Goal: Task Accomplishment & Management: Use online tool/utility

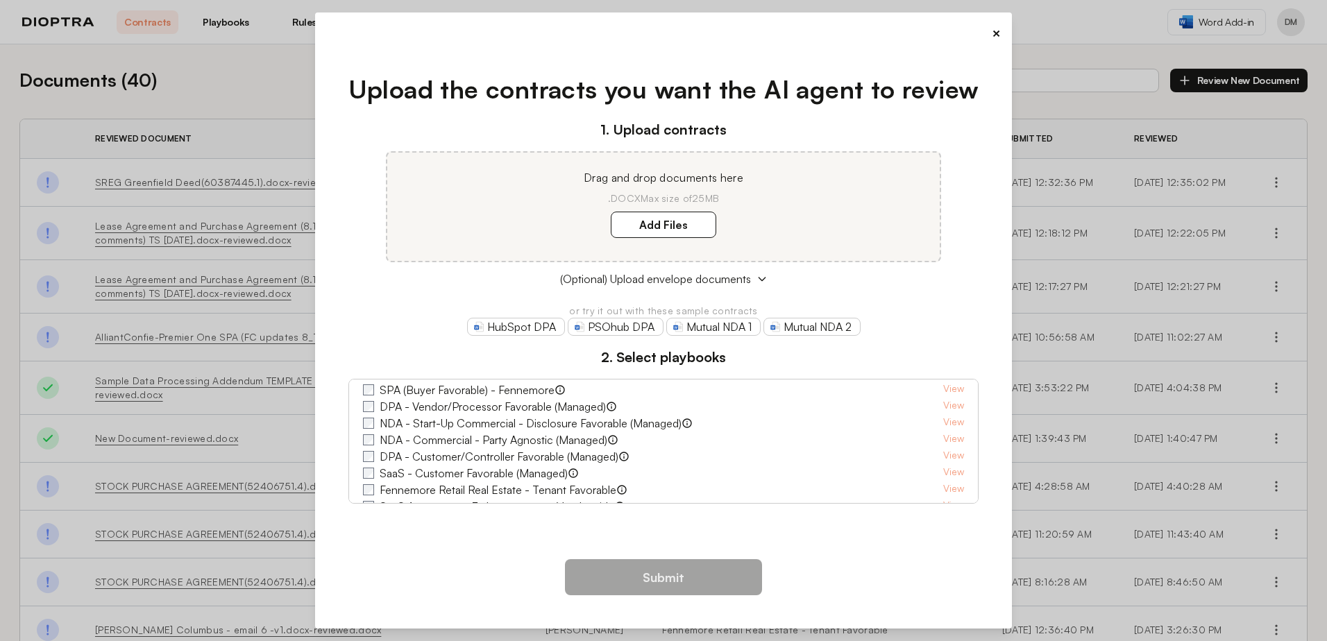
scroll to position [37, 0]
click at [703, 327] on link "Mutual NDA 1" at bounding box center [713, 327] width 94 height 18
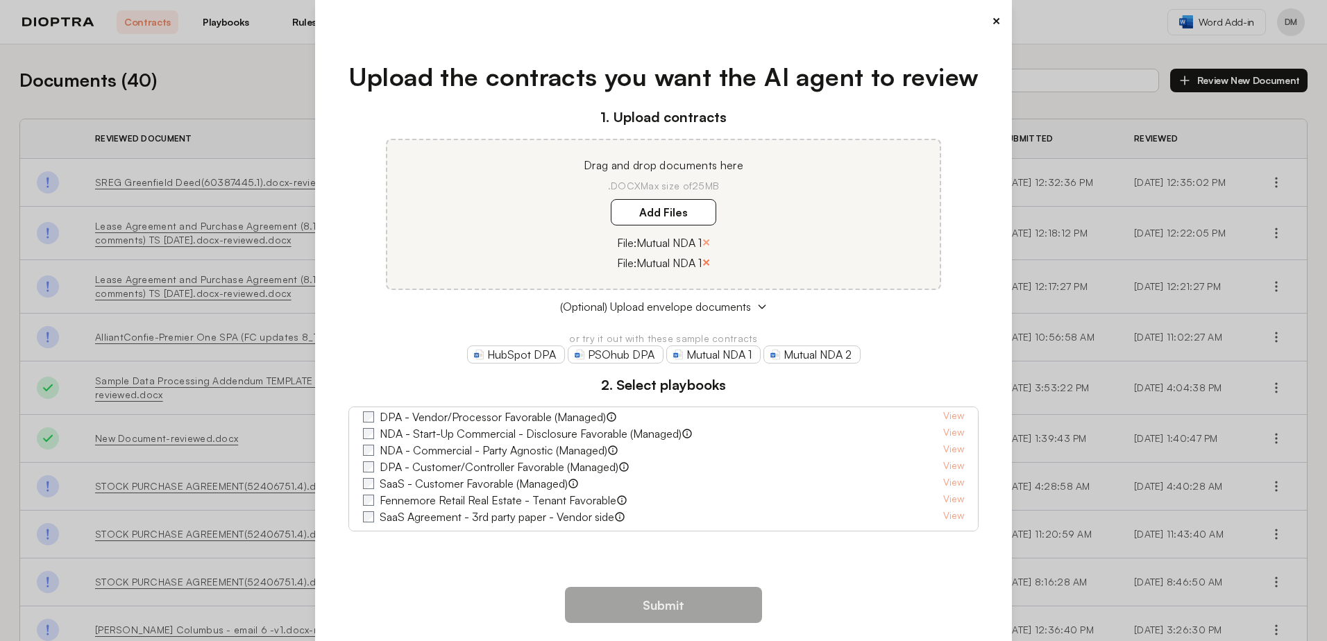
click at [706, 261] on button "×" at bounding box center [705, 262] width 9 height 19
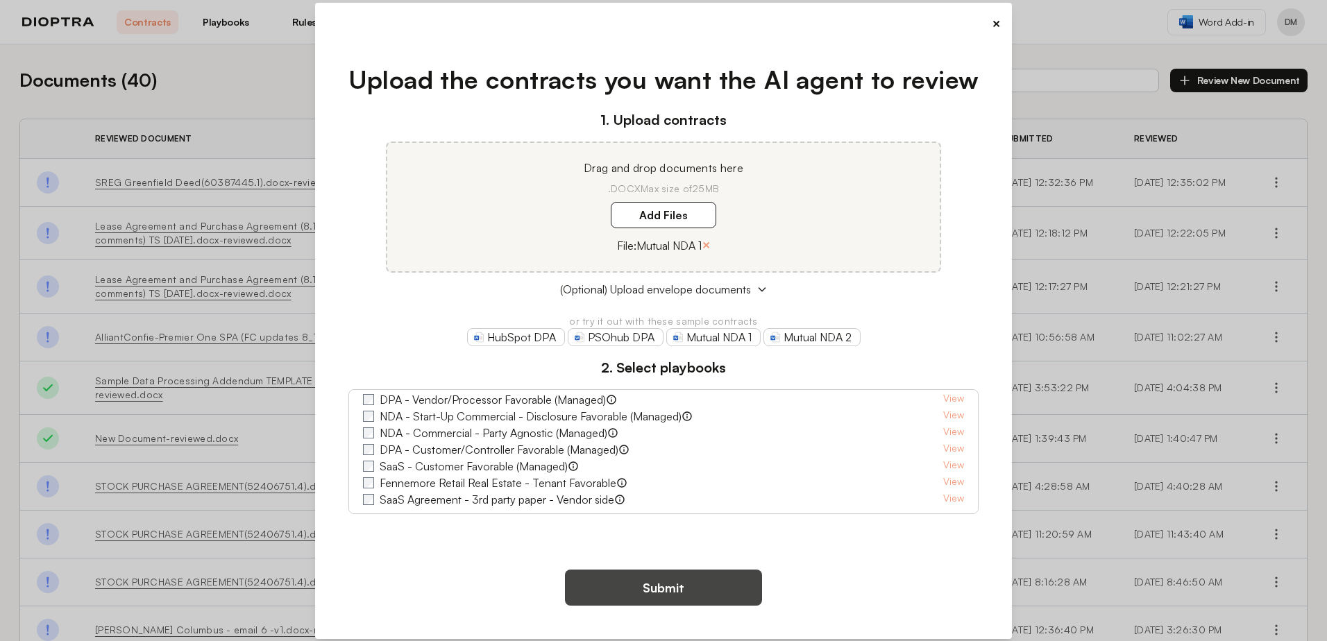
click at [665, 593] on button "Submit" at bounding box center [663, 588] width 197 height 36
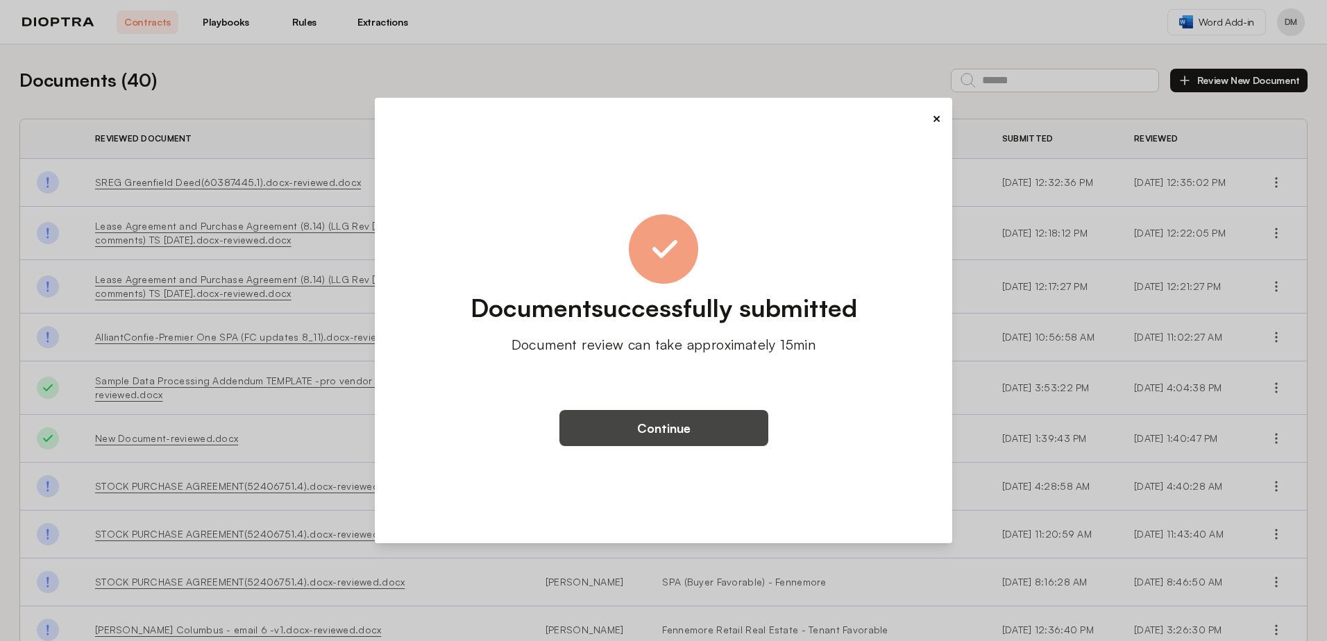
click at [667, 432] on button "Continue" at bounding box center [663, 428] width 209 height 36
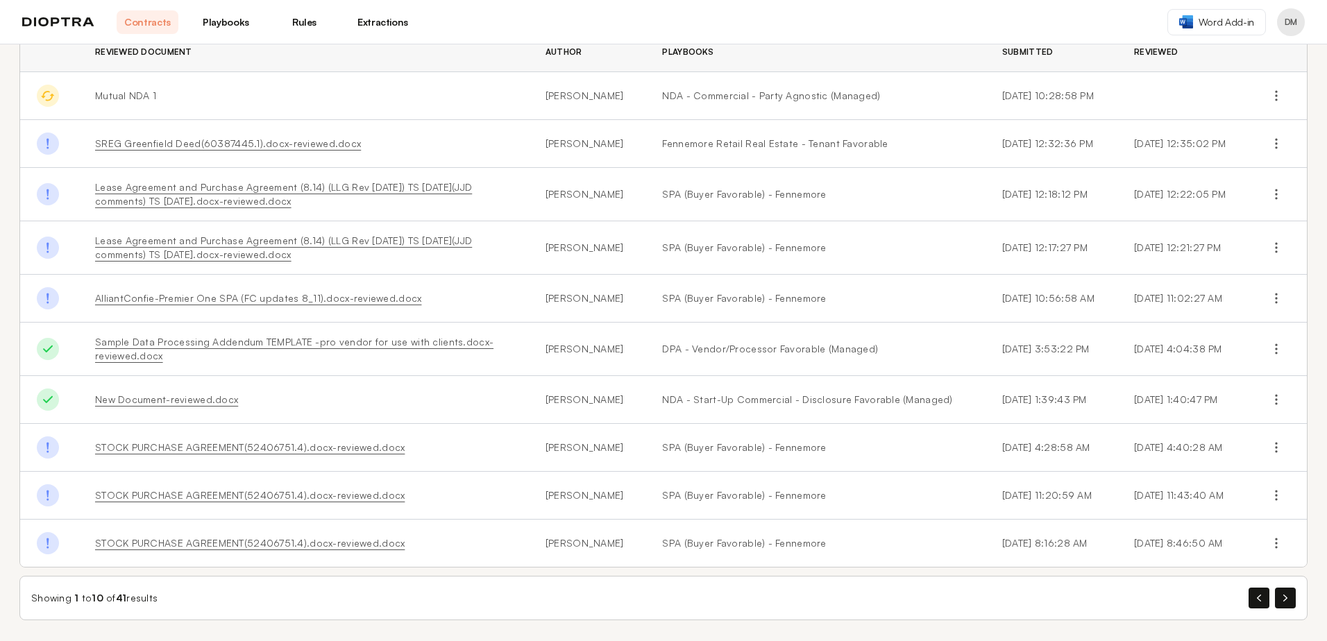
scroll to position [88, 0]
click at [1277, 595] on button "button" at bounding box center [1285, 596] width 21 height 21
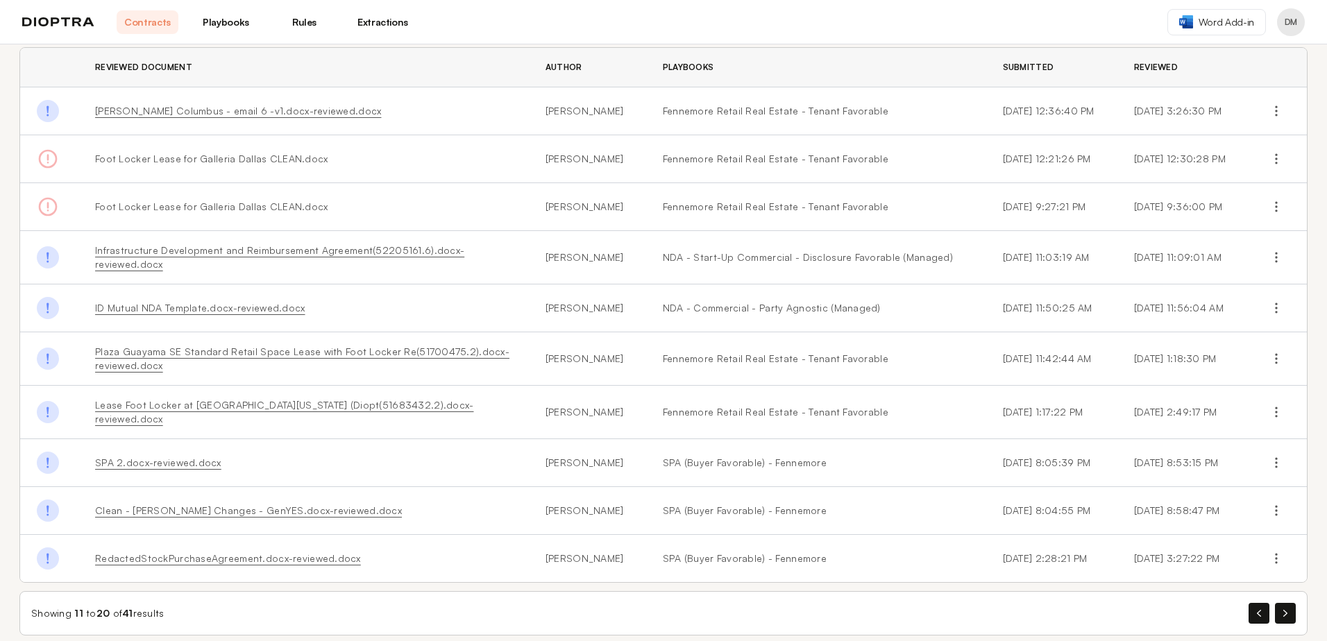
scroll to position [77, 0]
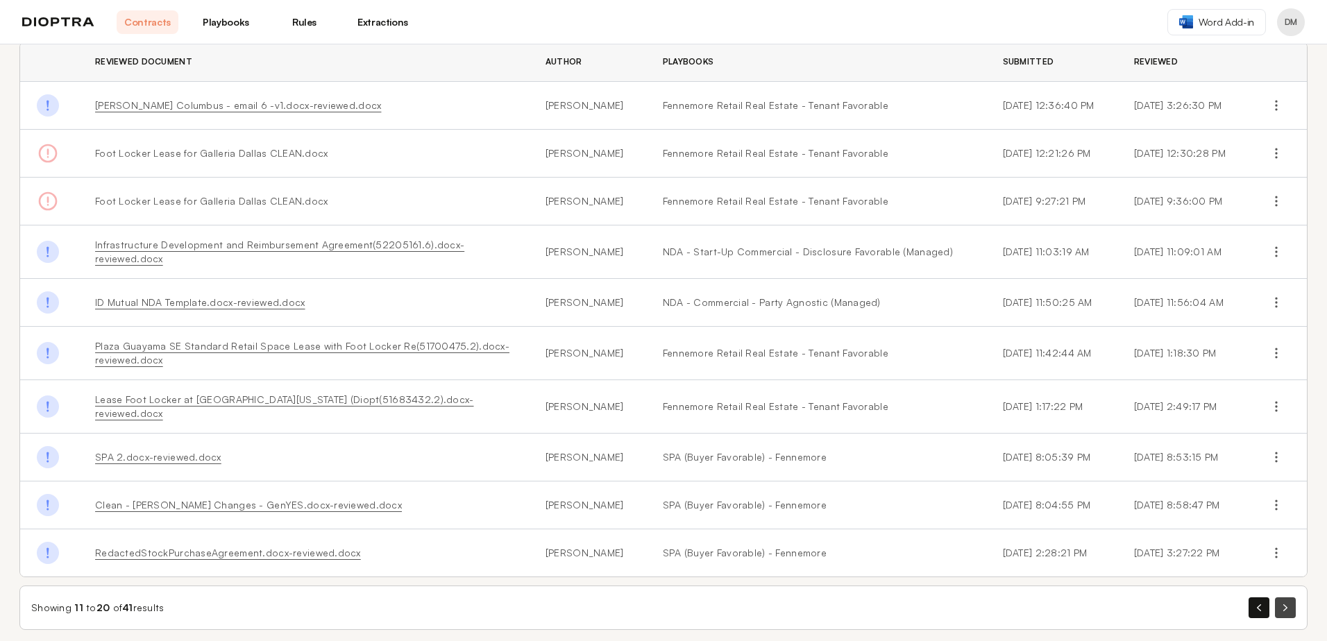
click at [1283, 604] on icon "button" at bounding box center [1285, 607] width 4 height 7
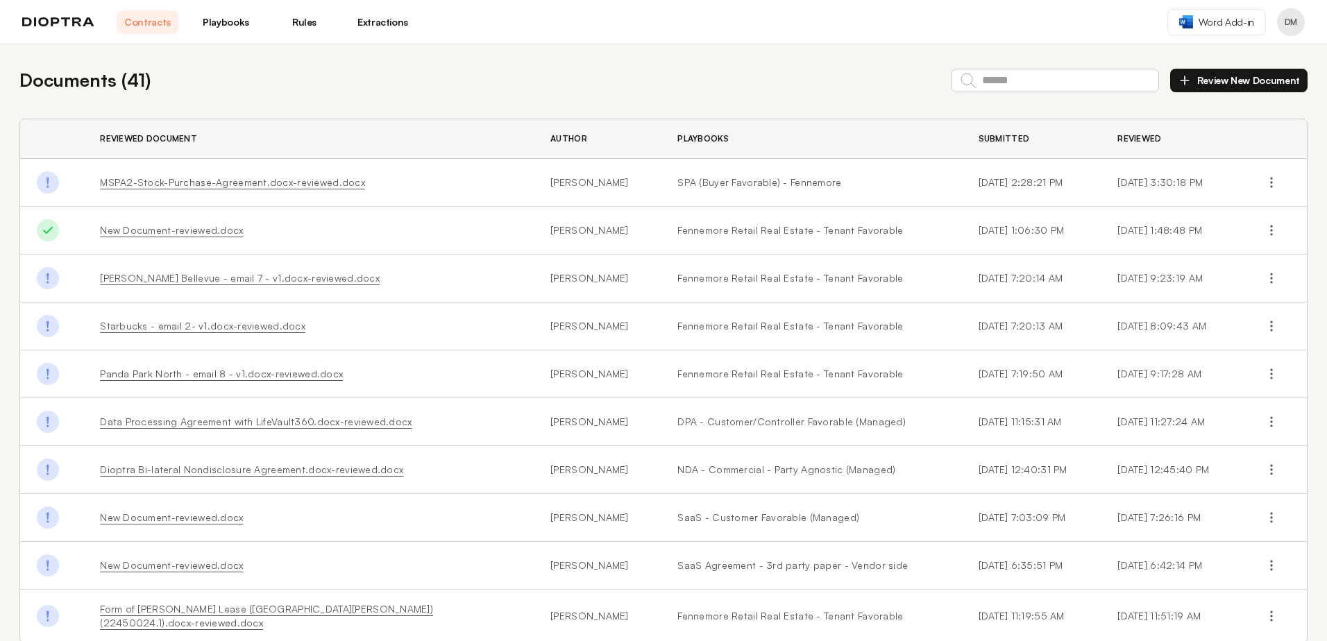
scroll to position [69, 0]
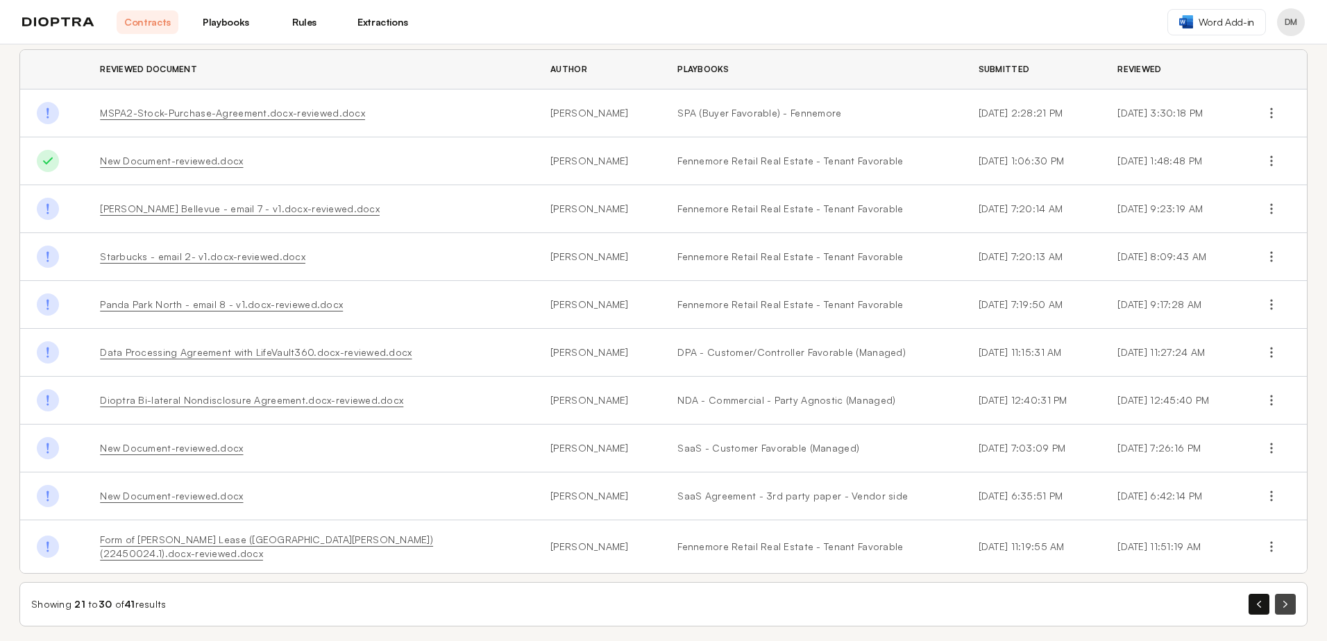
click at [1275, 595] on button "button" at bounding box center [1285, 604] width 21 height 21
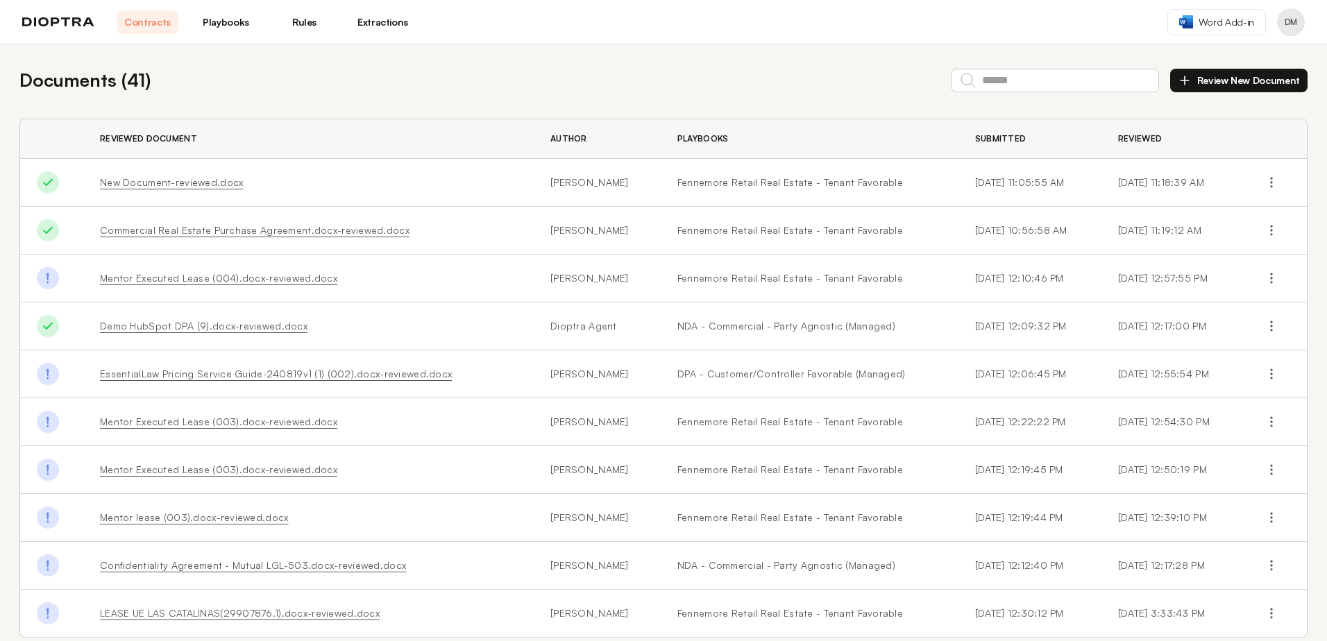
scroll to position [71, 0]
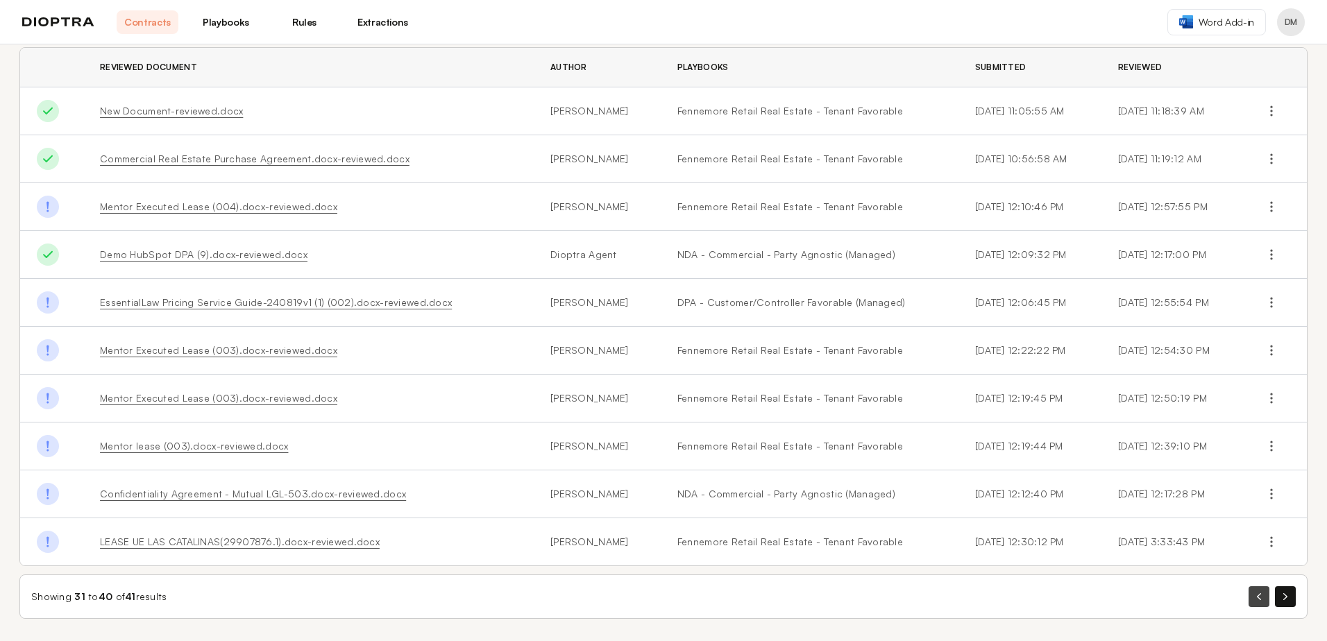
click at [1248, 598] on button "button" at bounding box center [1258, 596] width 21 height 21
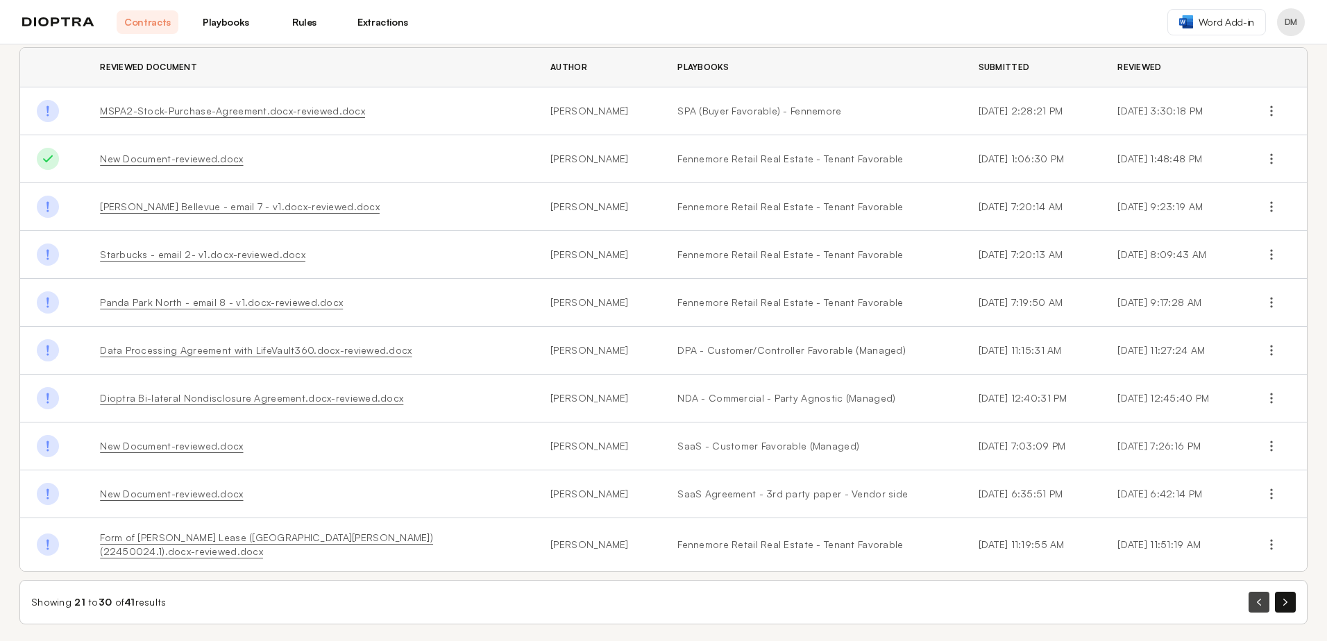
click at [1248, 593] on button "button" at bounding box center [1258, 602] width 21 height 21
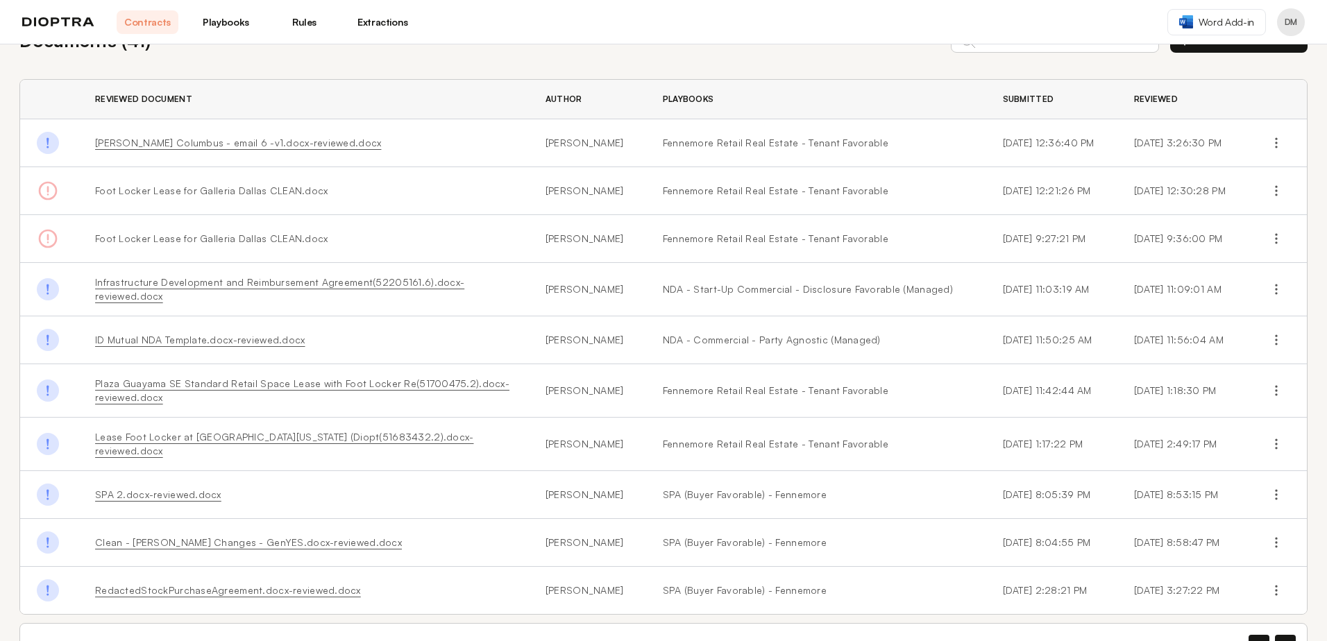
scroll to position [77, 0]
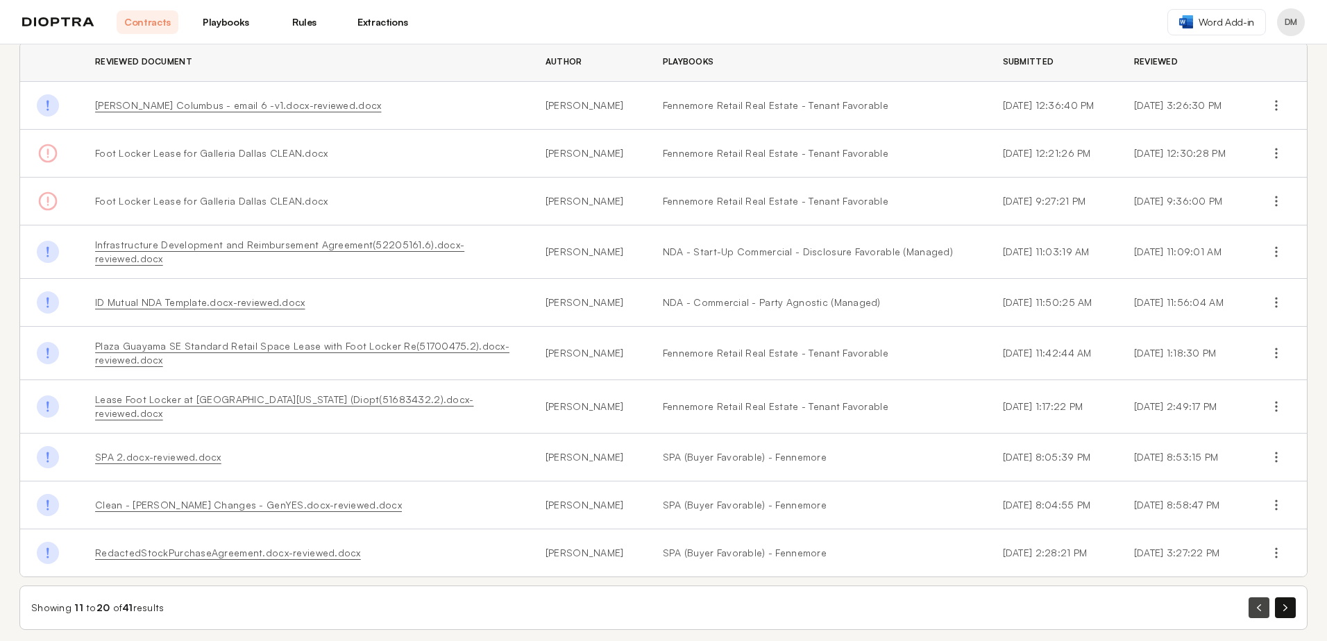
click at [1248, 597] on button "button" at bounding box center [1258, 607] width 21 height 21
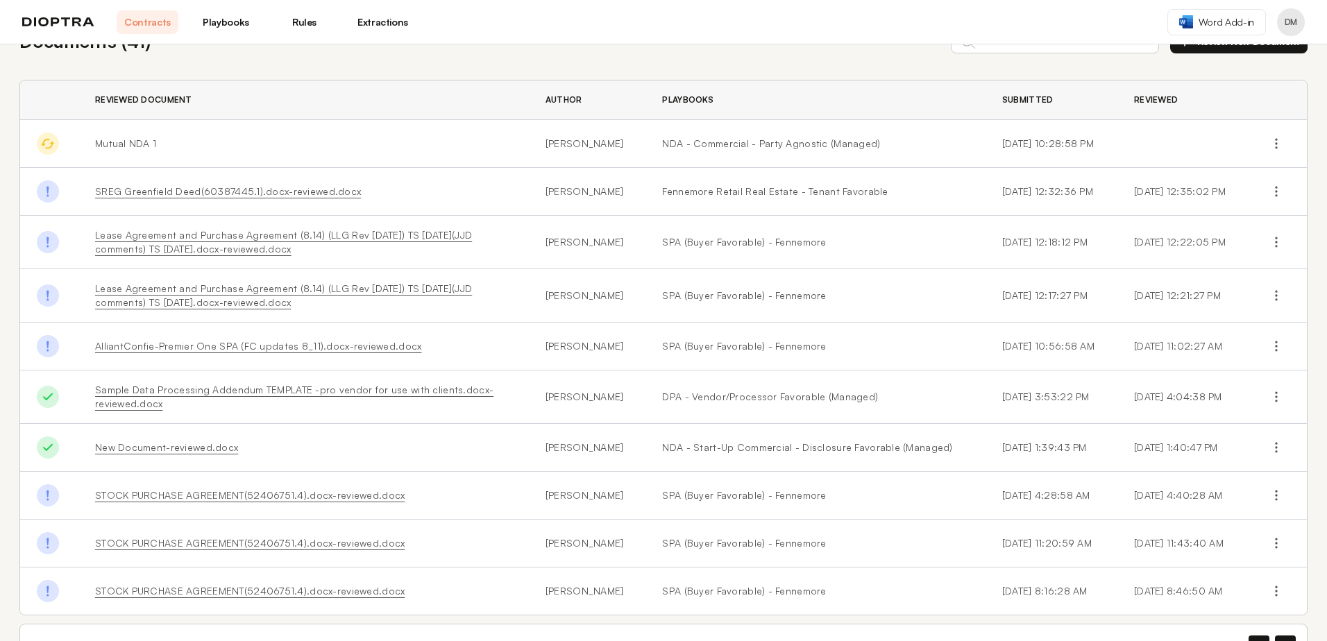
scroll to position [88, 0]
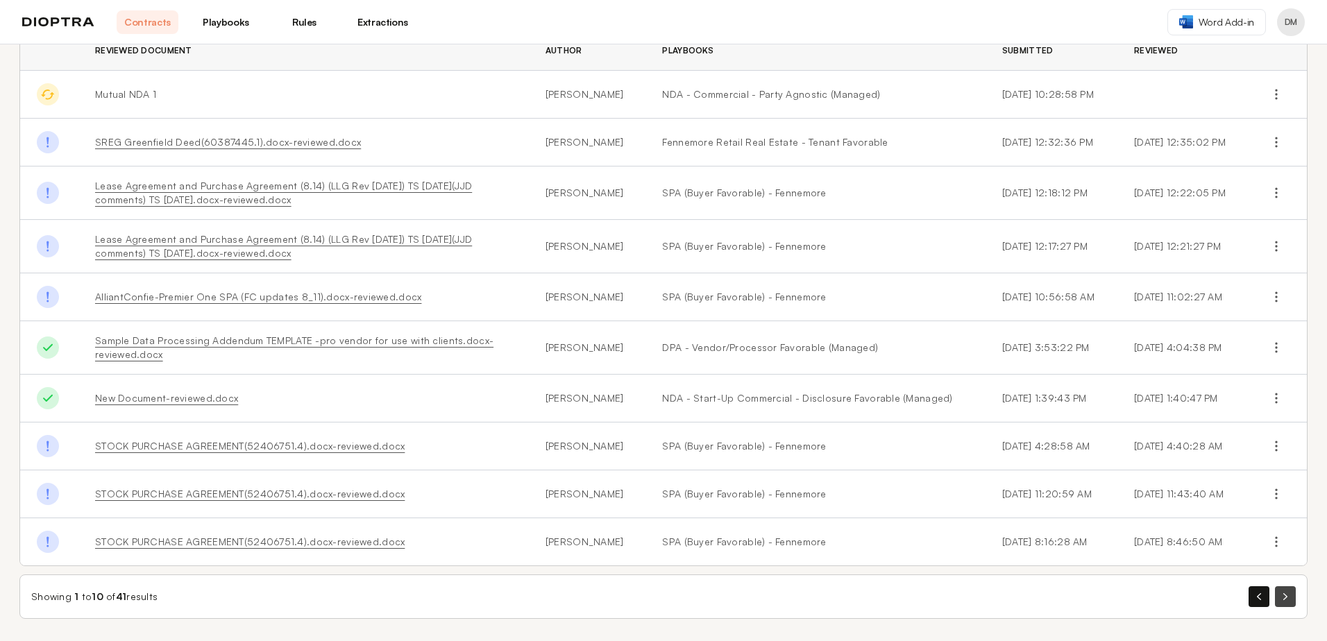
click at [1276, 591] on button "button" at bounding box center [1285, 596] width 21 height 21
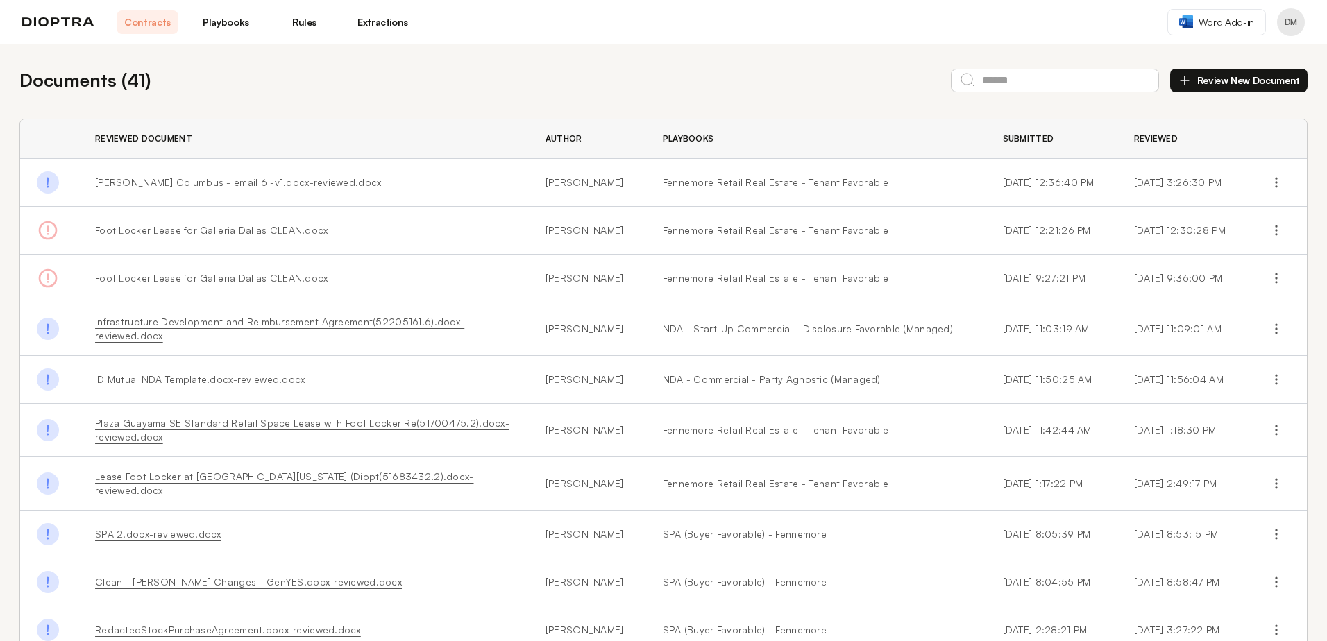
scroll to position [69, 0]
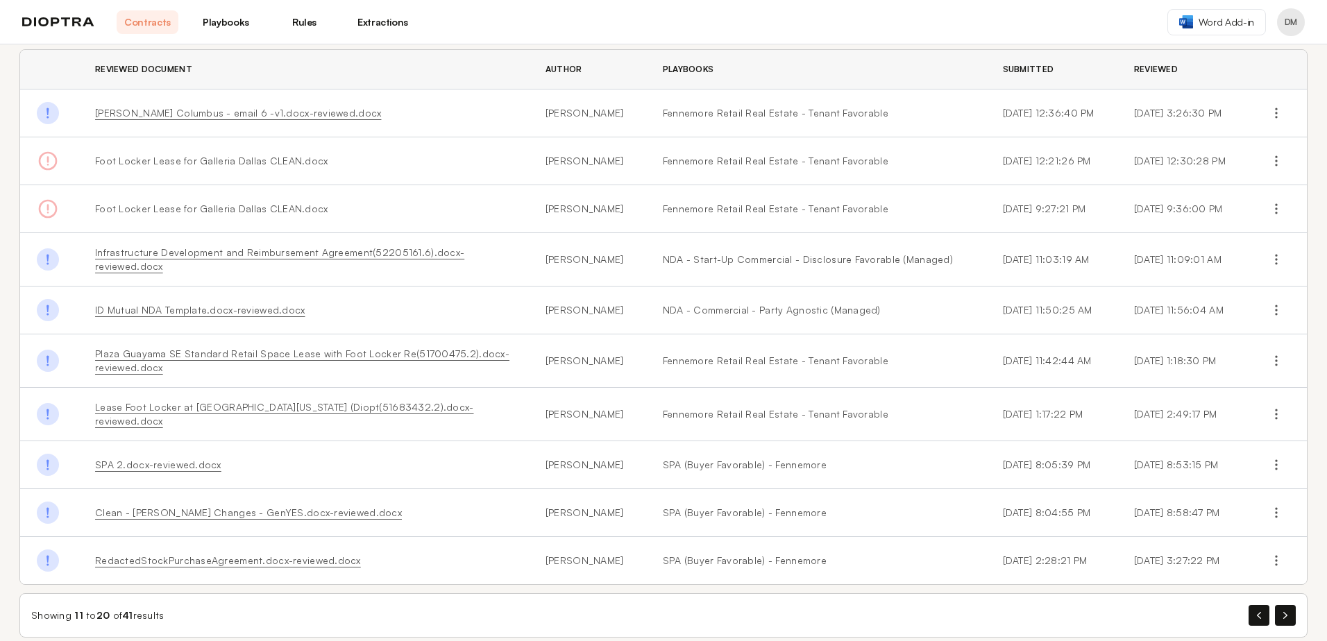
click at [253, 402] on link "Lease Foot Locker at [GEOGRAPHIC_DATA][US_STATE] (Diopt(51683432.2).docx-review…" at bounding box center [284, 414] width 378 height 26
click at [254, 407] on link "Lease Foot Locker at [GEOGRAPHIC_DATA][US_STATE] (Diopt(51683432.2).docx-review…" at bounding box center [284, 414] width 378 height 26
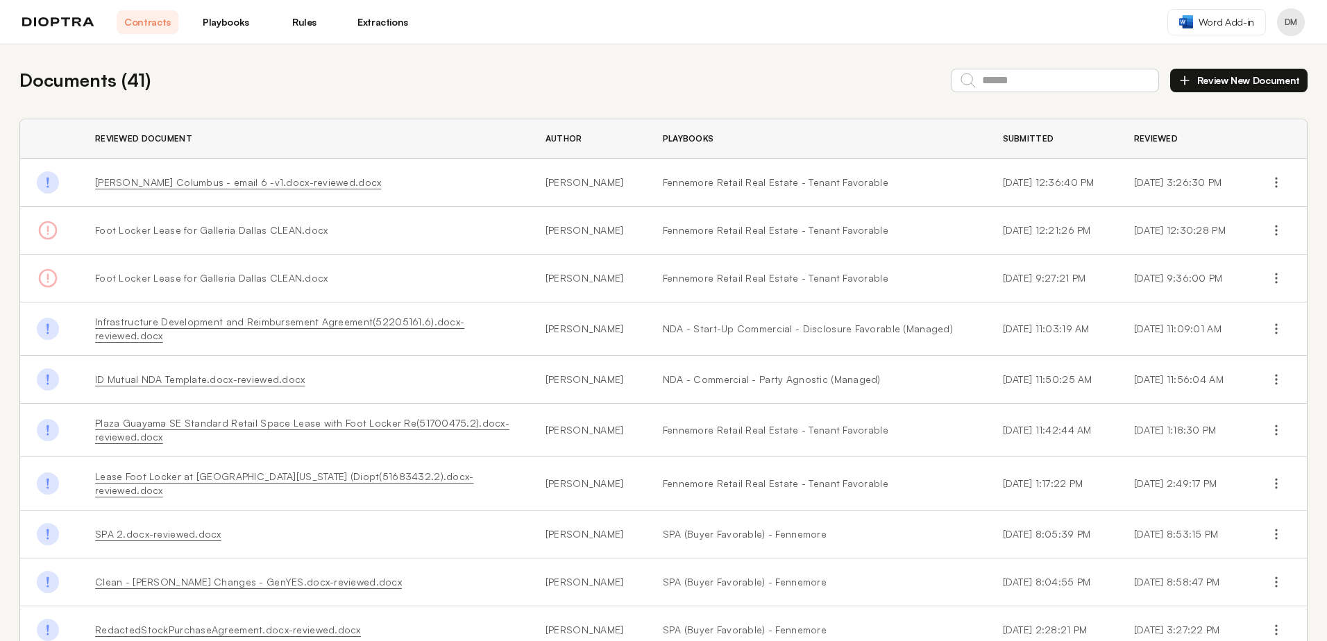
scroll to position [77, 0]
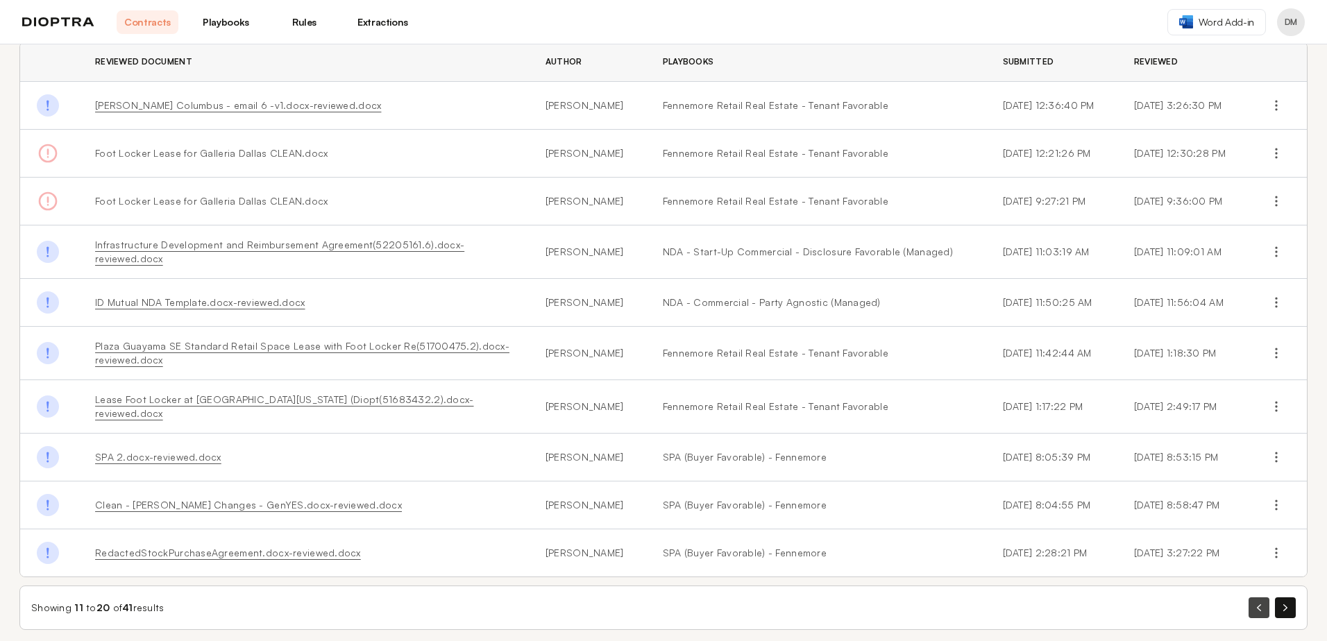
click at [1250, 597] on button "button" at bounding box center [1258, 607] width 21 height 21
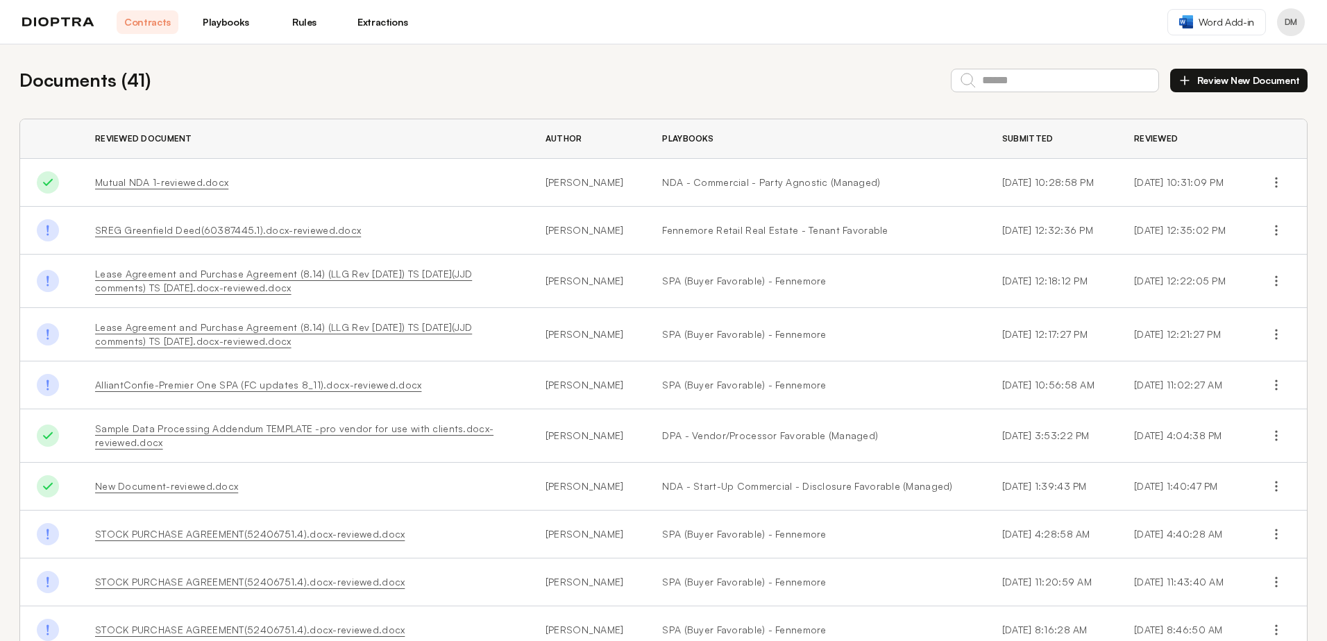
click at [146, 182] on link "Mutual NDA 1-reviewed.docx" at bounding box center [161, 182] width 133 height 12
